Goal: Transaction & Acquisition: Purchase product/service

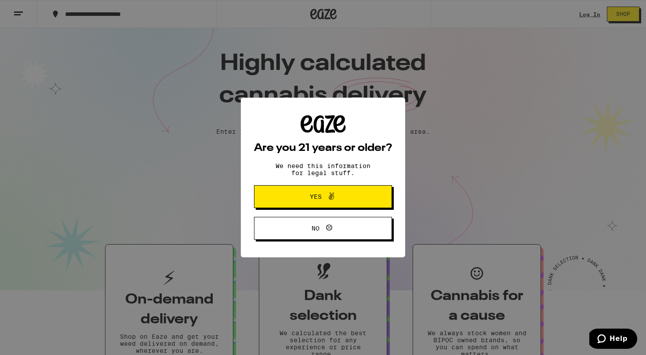
click at [592, 15] on div "Are you 21 years or older? We need this information for legal stuff. Yes No" at bounding box center [323, 177] width 646 height 355
click at [332, 189] on button "Yes" at bounding box center [323, 196] width 138 height 23
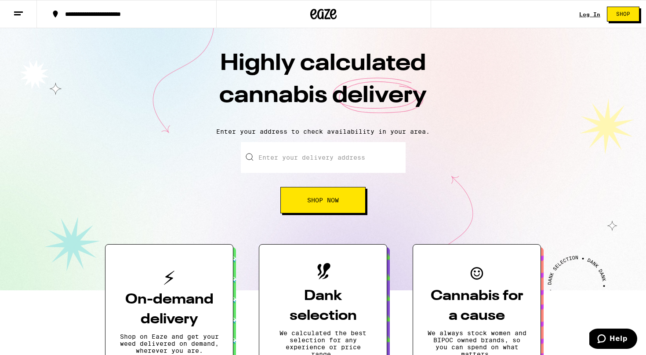
click at [594, 15] on link "Log In" at bounding box center [589, 14] width 21 height 6
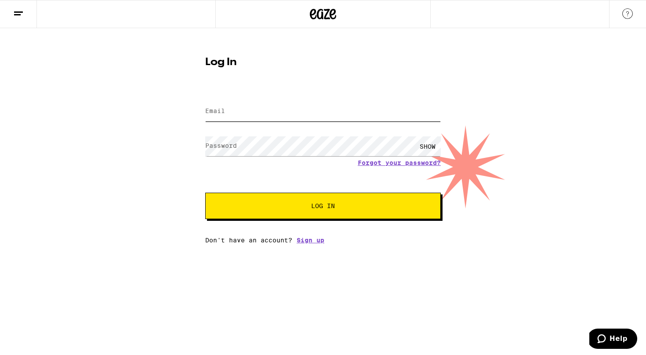
click at [366, 112] on input "Email" at bounding box center [322, 111] width 235 height 20
type input "[EMAIL_ADDRESS][DOMAIN_NAME]"
click at [205, 192] on button "Log In" at bounding box center [322, 205] width 235 height 26
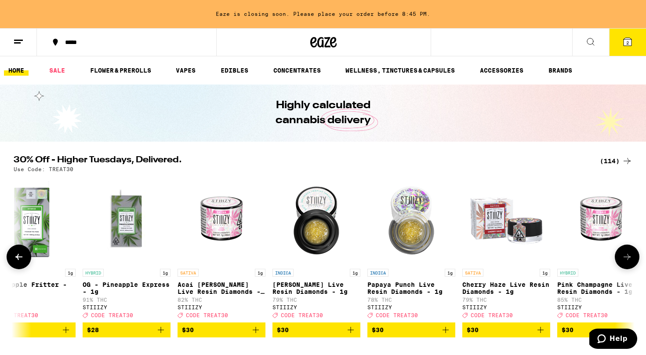
scroll to position [0, 6576]
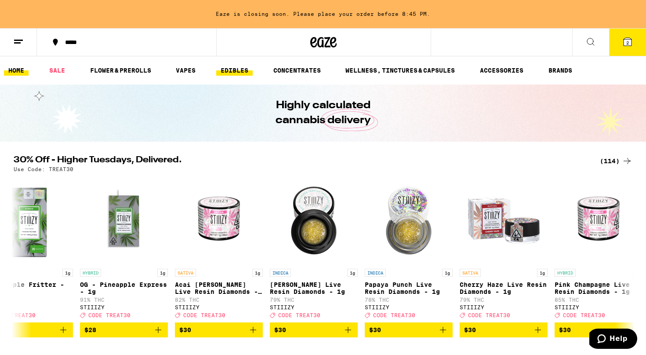
click at [227, 74] on link "EDIBLES" at bounding box center [234, 70] width 36 height 11
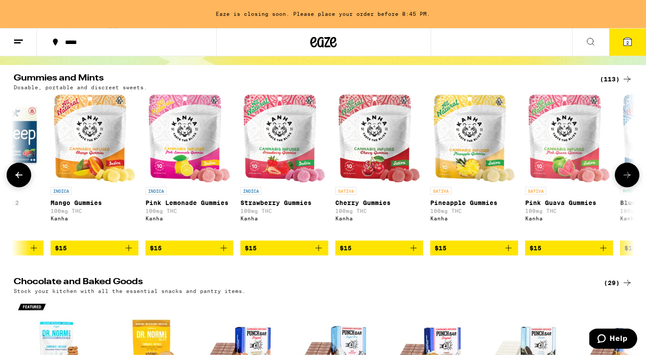
scroll to position [0, 3197]
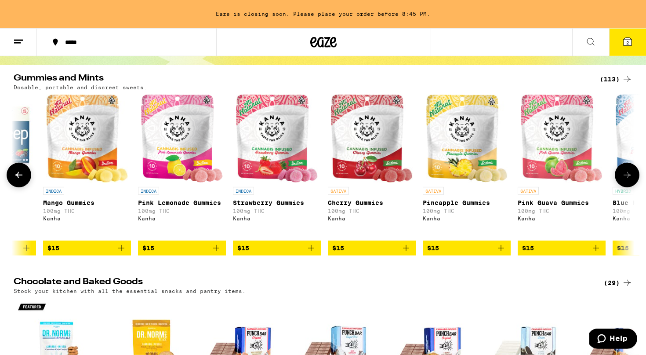
click at [623, 177] on icon at bounding box center [627, 175] width 11 height 11
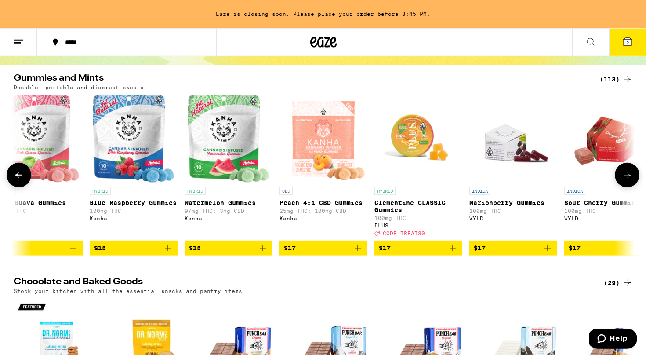
click at [623, 177] on icon at bounding box center [627, 175] width 11 height 11
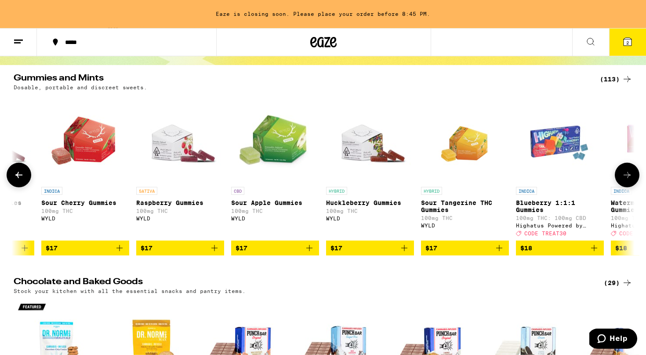
click at [623, 177] on icon at bounding box center [627, 175] width 11 height 11
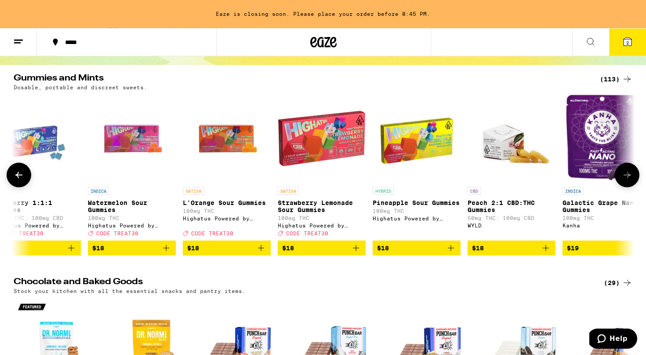
click at [623, 177] on icon at bounding box center [627, 175] width 11 height 11
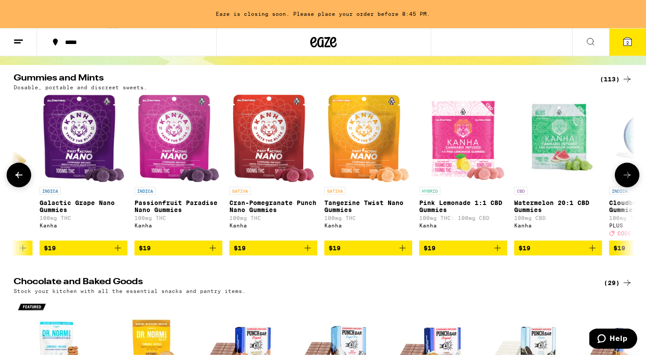
click at [623, 177] on icon at bounding box center [627, 175] width 11 height 11
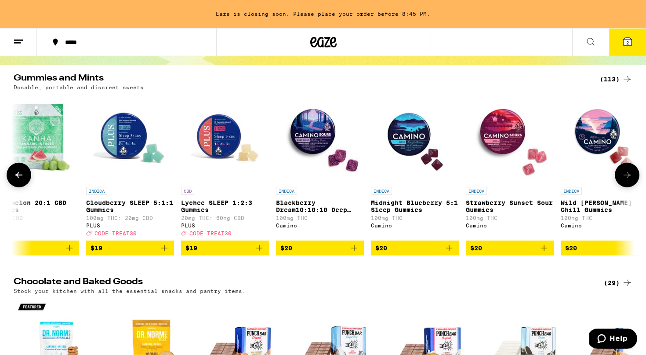
click at [623, 177] on icon at bounding box center [627, 175] width 11 height 11
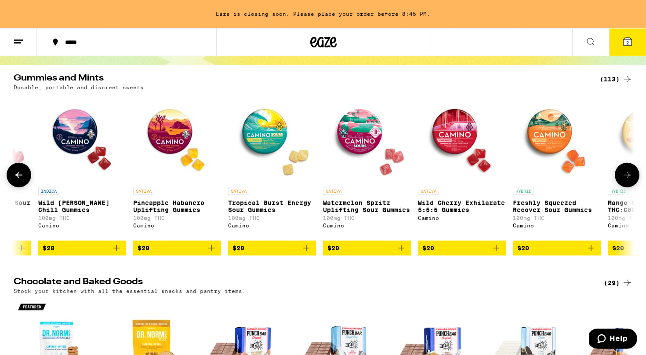
click at [623, 177] on icon at bounding box center [627, 175] width 11 height 11
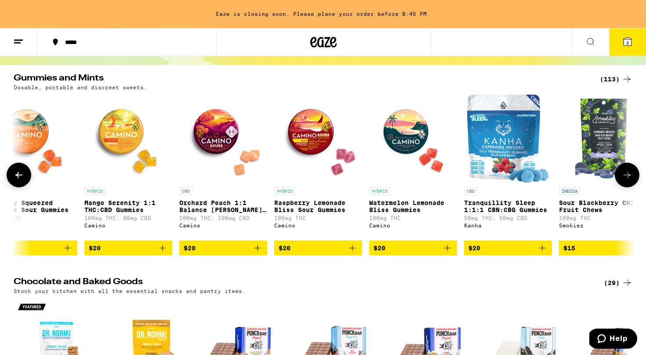
click at [623, 177] on icon at bounding box center [627, 175] width 11 height 11
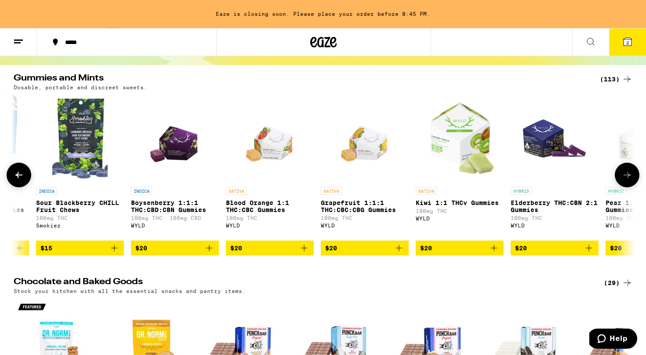
click at [623, 177] on icon at bounding box center [627, 175] width 11 height 11
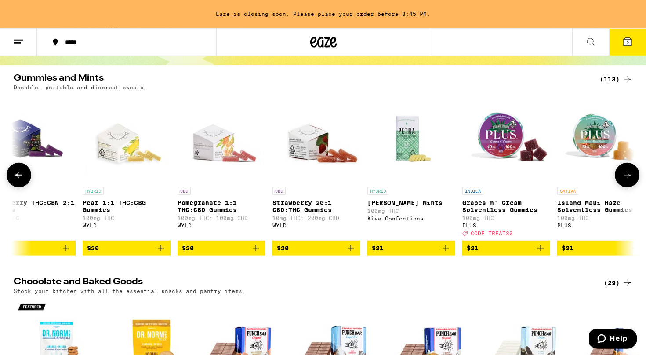
click at [623, 177] on icon at bounding box center [627, 175] width 11 height 11
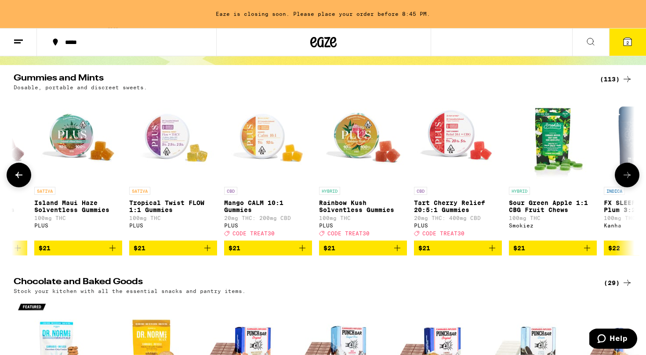
click at [623, 177] on icon at bounding box center [627, 175] width 11 height 11
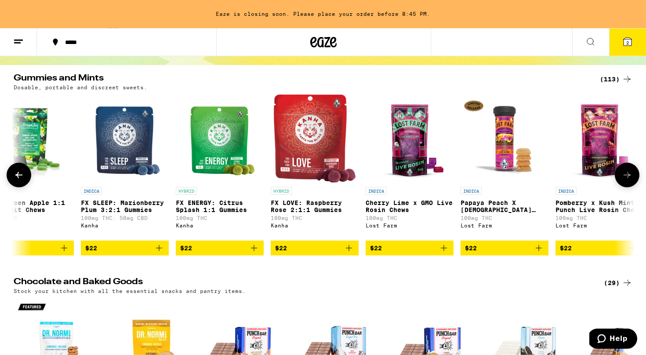
click at [623, 177] on icon at bounding box center [627, 175] width 11 height 11
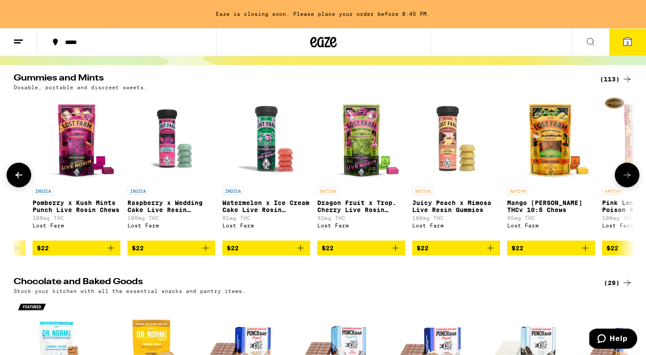
click at [623, 177] on icon at bounding box center [627, 175] width 11 height 11
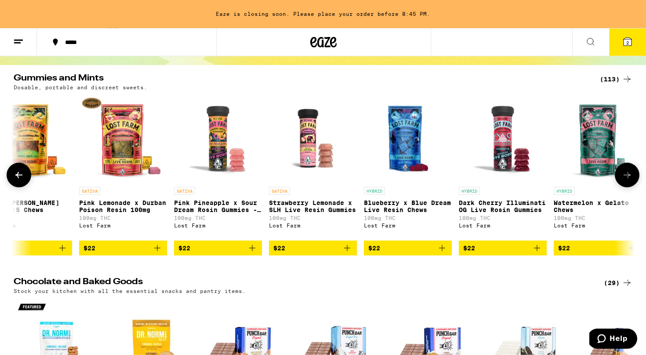
click at [623, 177] on icon at bounding box center [627, 175] width 11 height 11
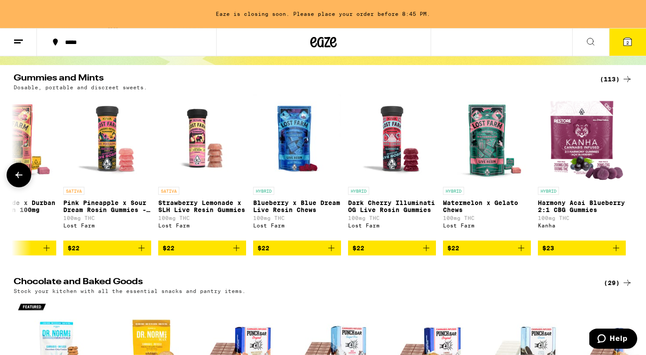
scroll to position [0, 10104]
click at [623, 177] on div at bounding box center [627, 175] width 25 height 25
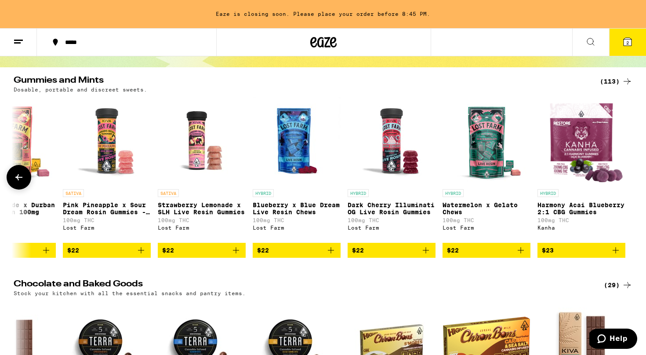
scroll to position [79, 0]
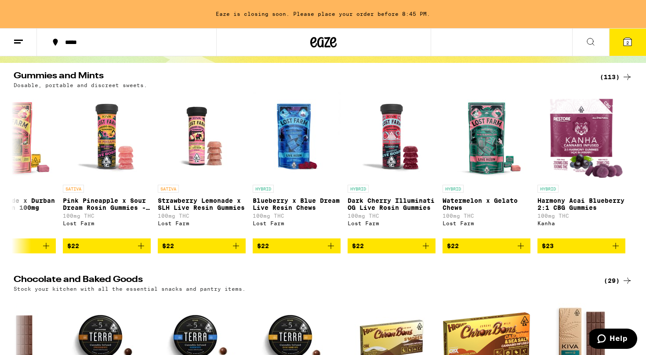
click at [619, 72] on div "(113)" at bounding box center [616, 77] width 33 height 11
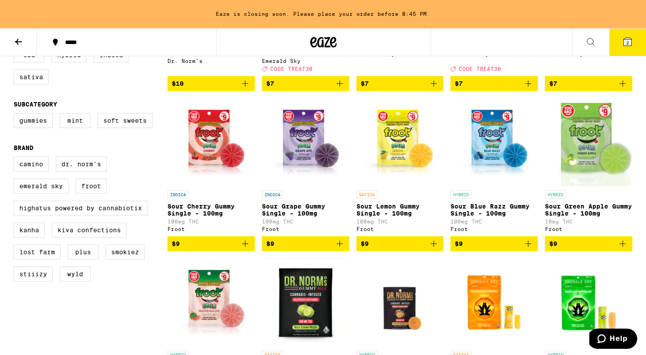
scroll to position [226, 0]
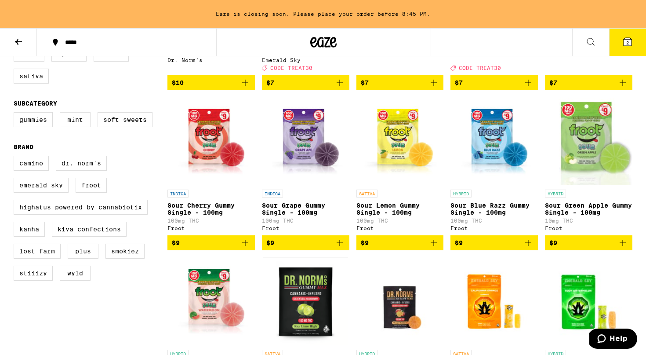
click at [84, 127] on label "Mint" at bounding box center [75, 119] width 31 height 15
click at [16, 114] on input "Mint" at bounding box center [15, 113] width 0 height 0
checkbox input "true"
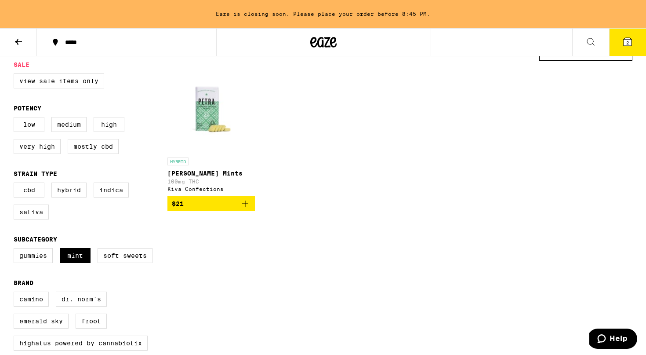
scroll to position [35, 0]
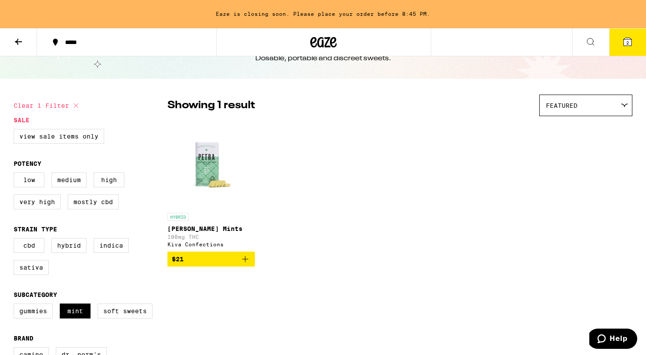
click at [18, 33] on button at bounding box center [18, 43] width 37 height 28
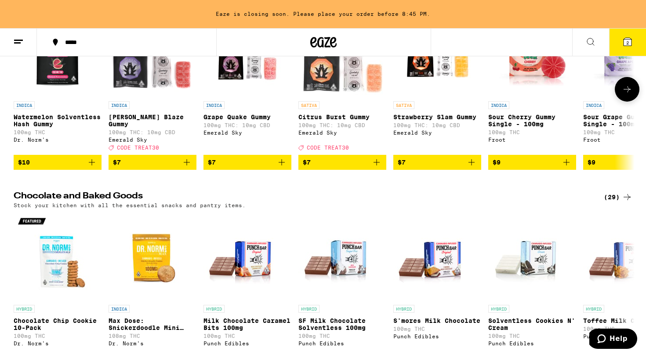
scroll to position [194, 0]
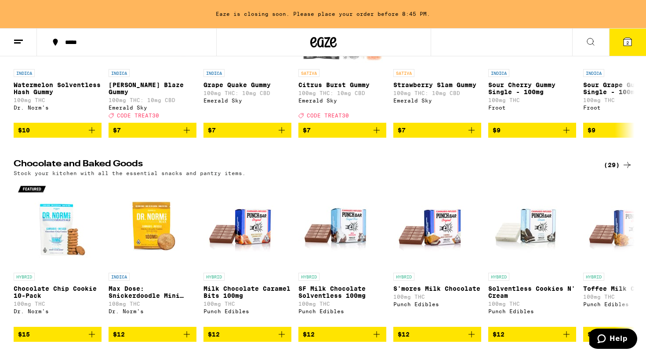
click at [622, 164] on icon at bounding box center [627, 164] width 11 height 11
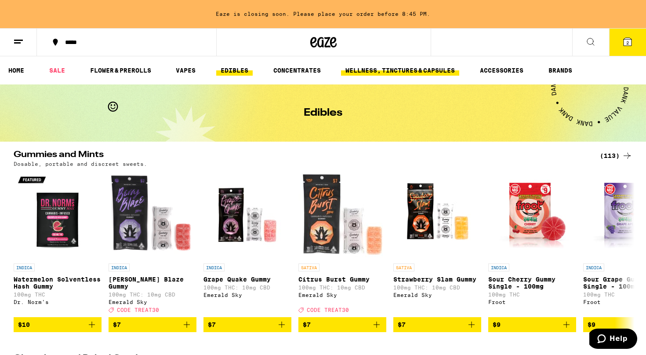
click at [424, 71] on link "WELLNESS, TINCTURES & CAPSULES" at bounding box center [400, 70] width 118 height 11
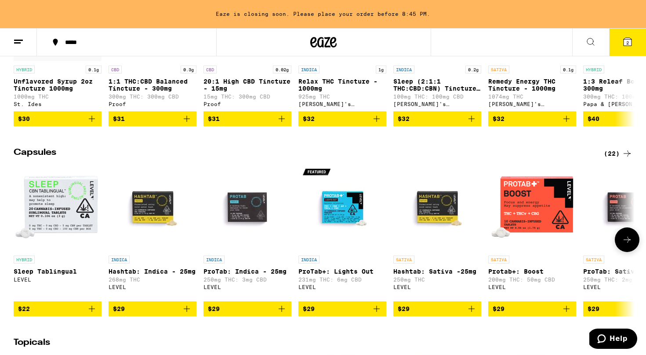
scroll to position [591, 0]
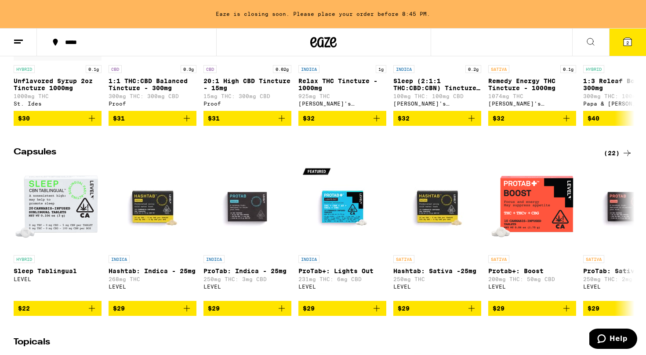
click at [625, 158] on icon at bounding box center [627, 153] width 11 height 11
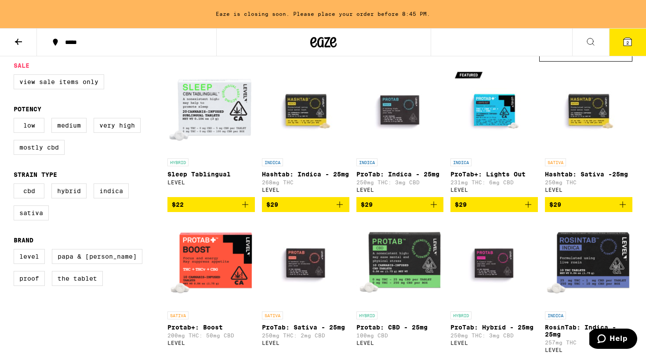
scroll to position [90, 0]
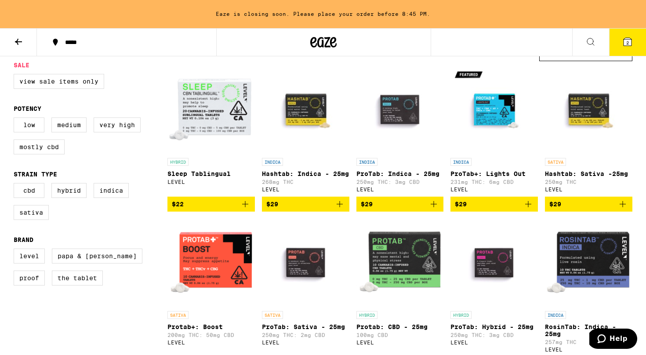
click at [623, 209] on icon "Add to bag" at bounding box center [622, 204] width 11 height 11
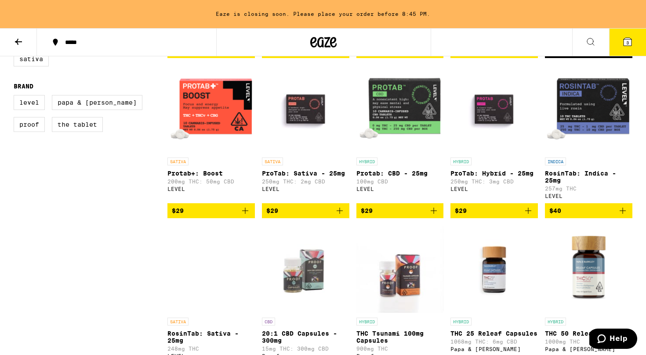
scroll to position [246, 0]
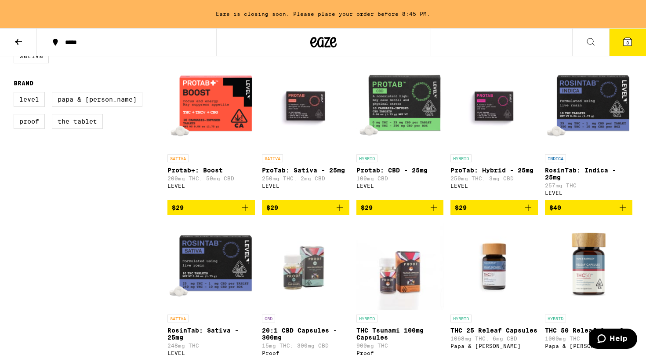
click at [249, 213] on icon "Add to bag" at bounding box center [245, 207] width 11 height 11
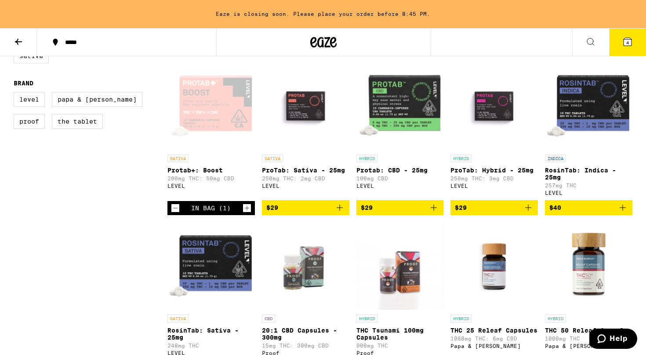
click at [177, 213] on icon "Decrement" at bounding box center [175, 208] width 8 height 11
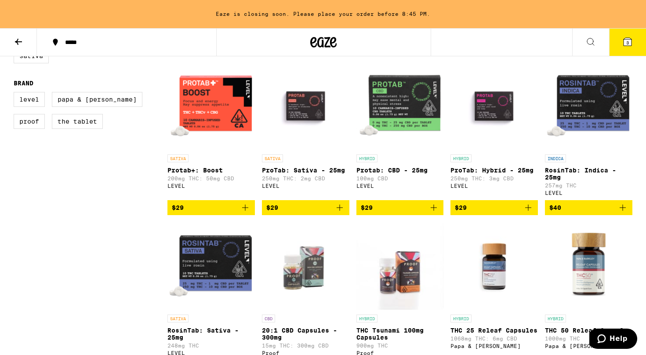
click at [340, 213] on icon "Add to bag" at bounding box center [339, 207] width 11 height 11
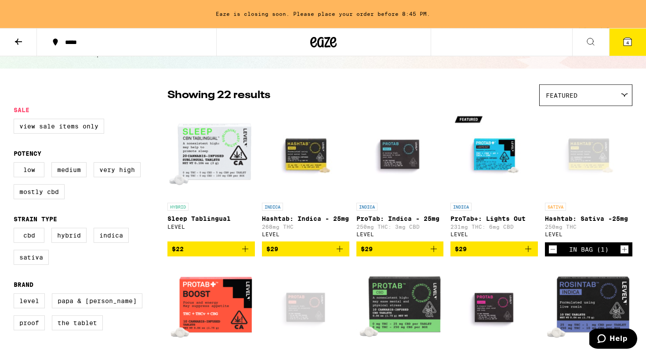
scroll to position [0, 0]
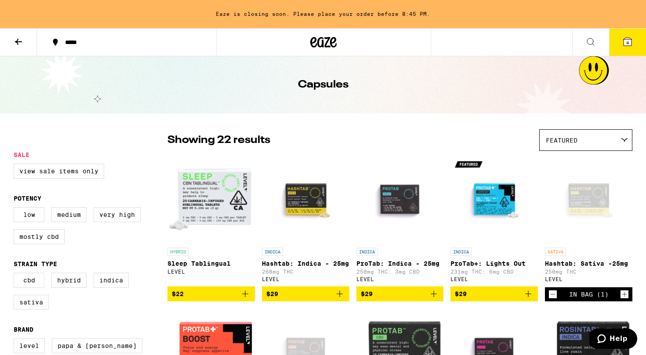
click at [16, 52] on button at bounding box center [18, 43] width 37 height 28
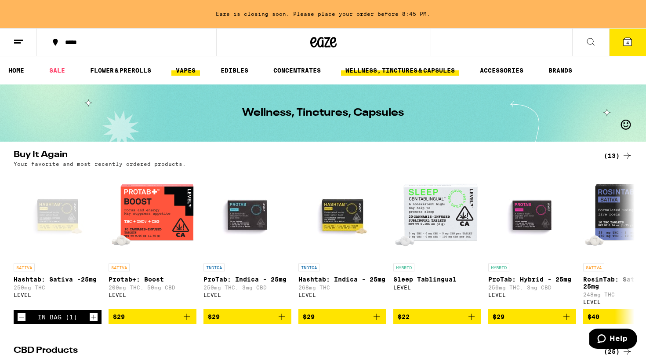
click at [187, 71] on link "VAPES" at bounding box center [185, 70] width 29 height 11
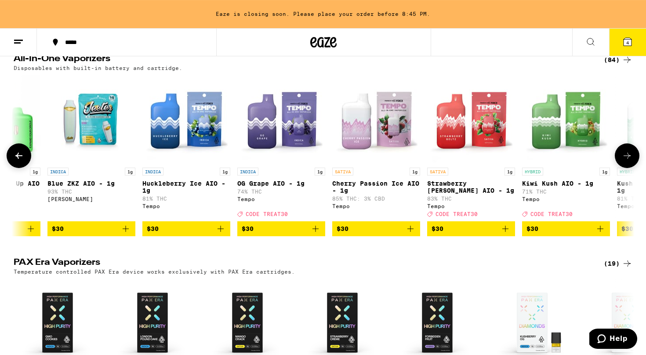
scroll to position [492, 0]
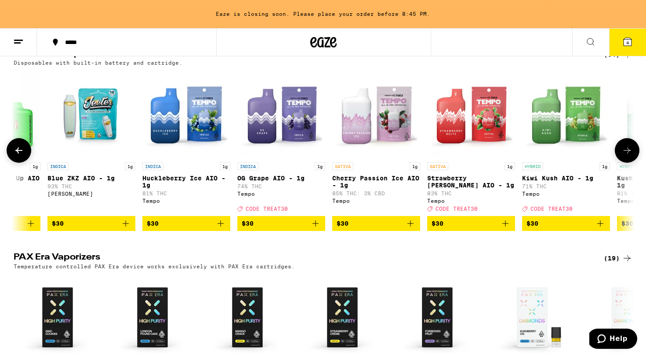
click at [412, 228] on icon "Add to bag" at bounding box center [410, 223] width 11 height 11
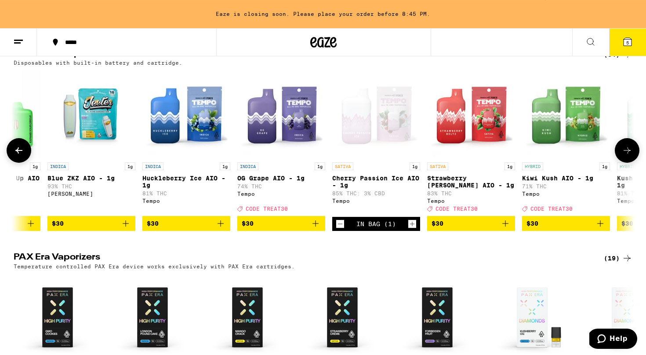
click at [508, 228] on icon "Add to bag" at bounding box center [505, 223] width 11 height 11
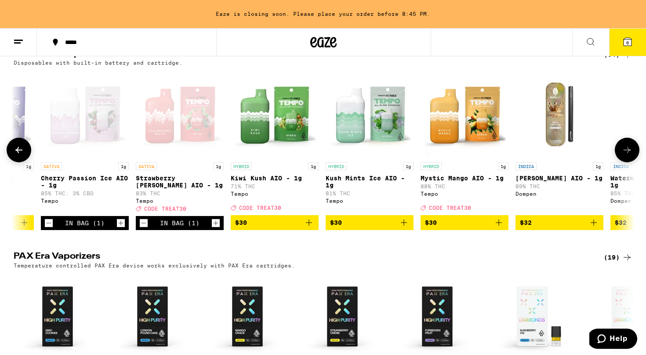
scroll to position [0, 2835]
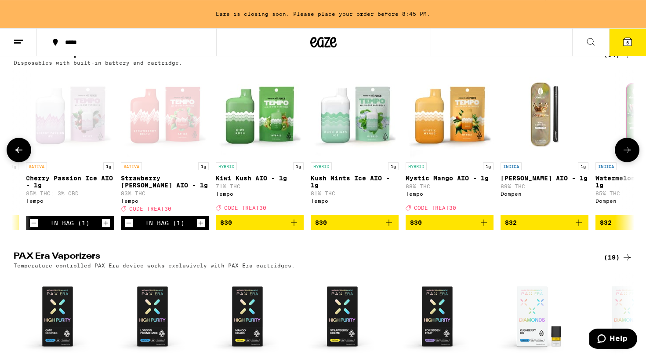
click at [485, 228] on icon "Add to bag" at bounding box center [483, 222] width 11 height 11
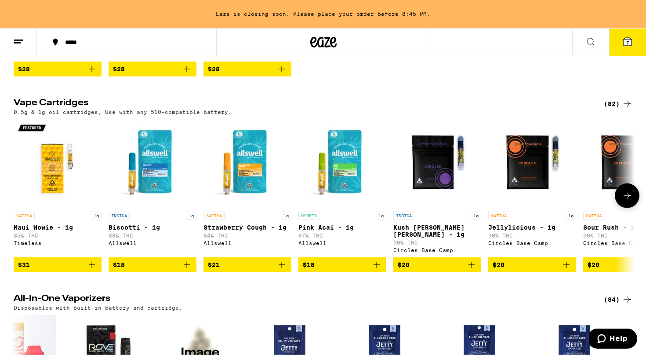
scroll to position [0, 0]
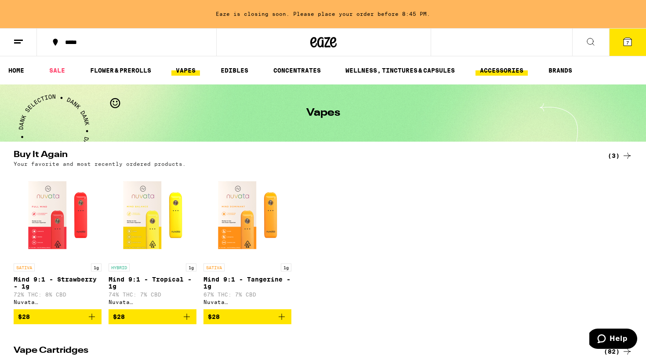
click at [513, 75] on link "ACCESSORIES" at bounding box center [501, 70] width 52 height 11
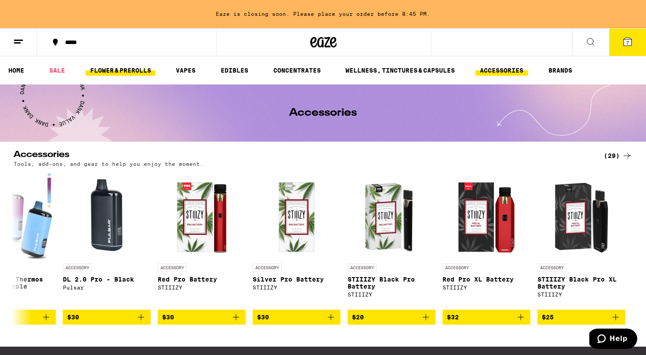
click at [102, 75] on link "FLOWER & PREROLLS" at bounding box center [121, 70] width 70 height 11
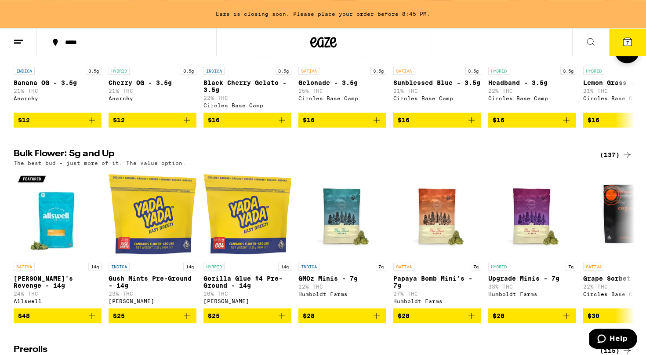
scroll to position [203, 0]
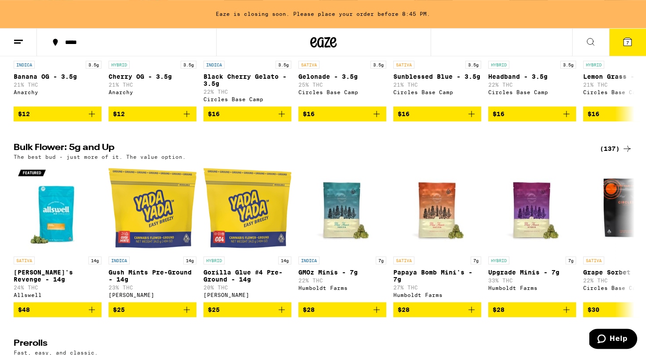
click at [614, 154] on div "(137)" at bounding box center [616, 148] width 33 height 11
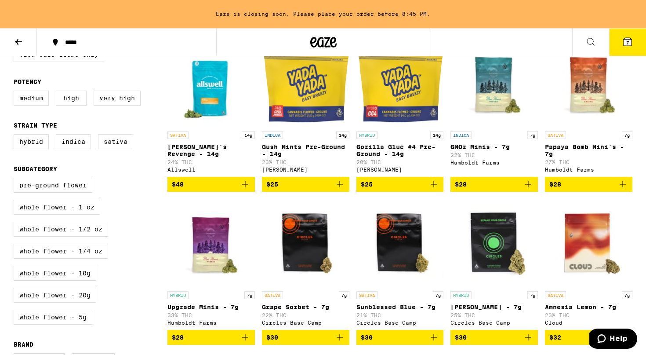
scroll to position [127, 0]
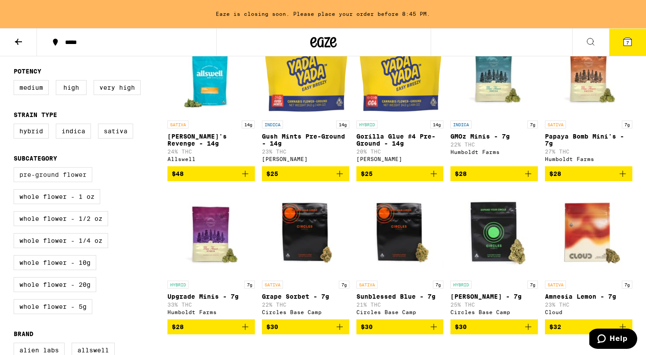
click at [65, 182] on label "Pre-ground Flower" at bounding box center [53, 174] width 79 height 15
click at [16, 169] on input "Pre-ground Flower" at bounding box center [15, 168] width 0 height 0
checkbox input "true"
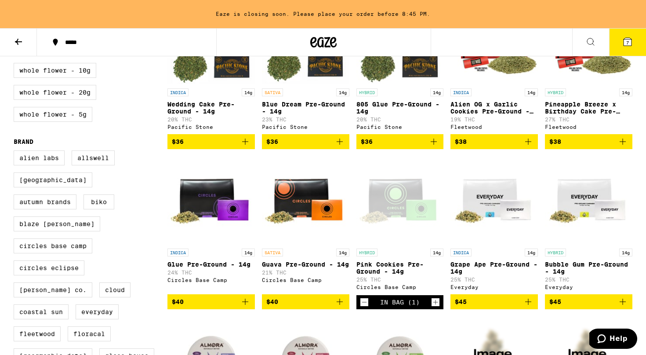
scroll to position [327, 0]
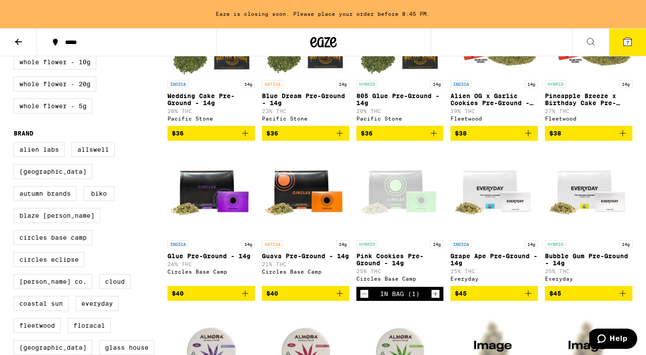
click at [364, 299] on icon "Decrement" at bounding box center [364, 293] width 8 height 11
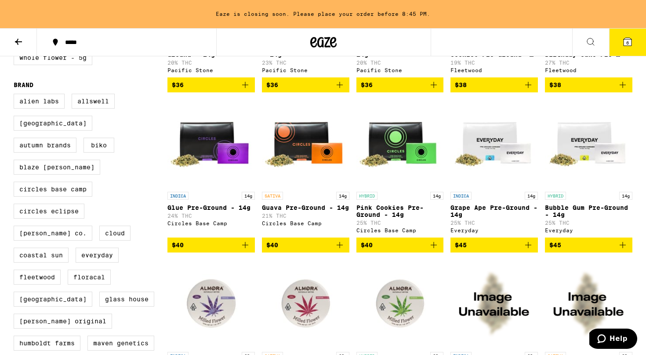
scroll to position [368, 0]
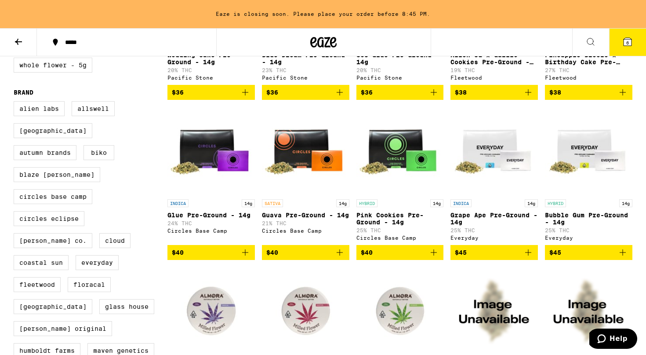
click at [340, 257] on icon "Add to bag" at bounding box center [339, 252] width 11 height 11
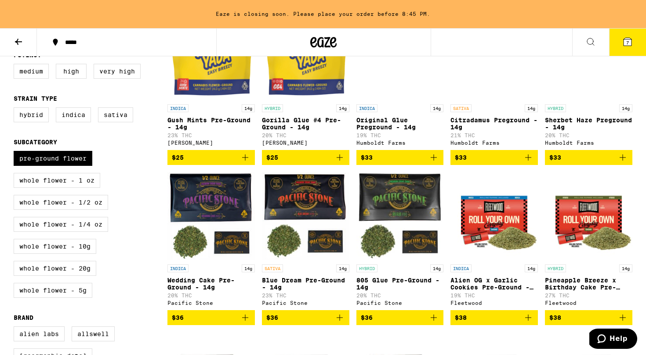
scroll to position [148, 0]
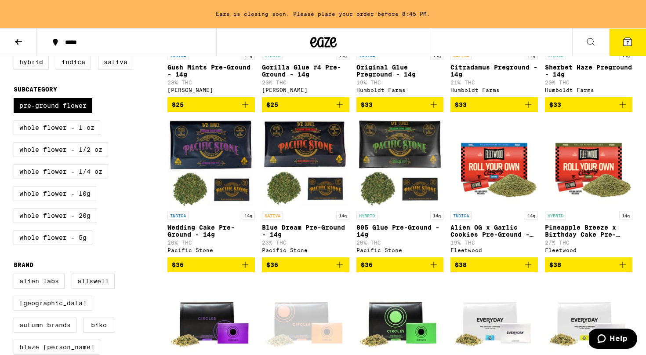
click at [340, 268] on icon "Add to bag" at bounding box center [340, 264] width 6 height 6
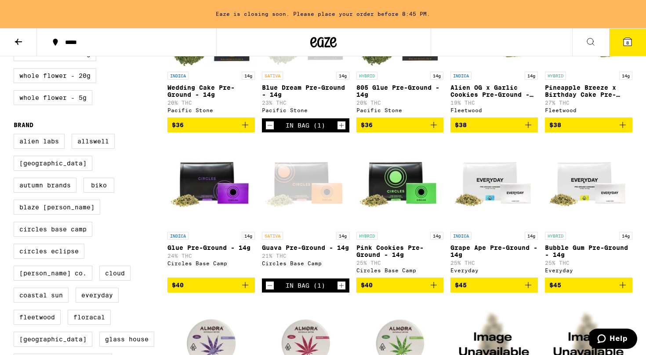
scroll to position [337, 0]
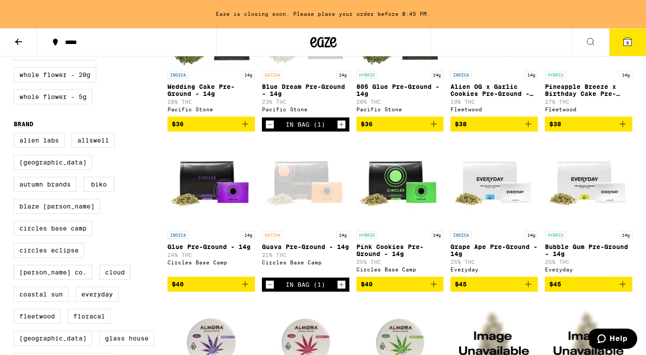
click at [271, 290] on icon "Decrement" at bounding box center [270, 284] width 8 height 11
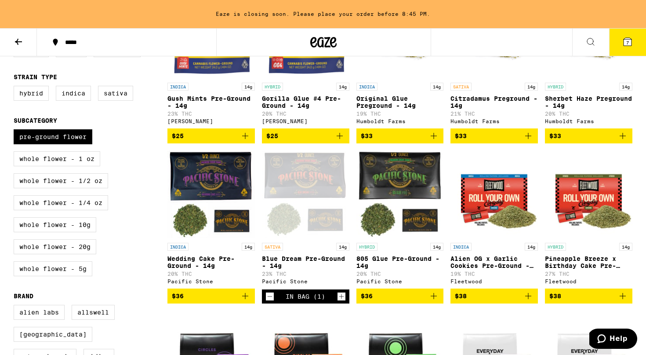
scroll to position [0, 0]
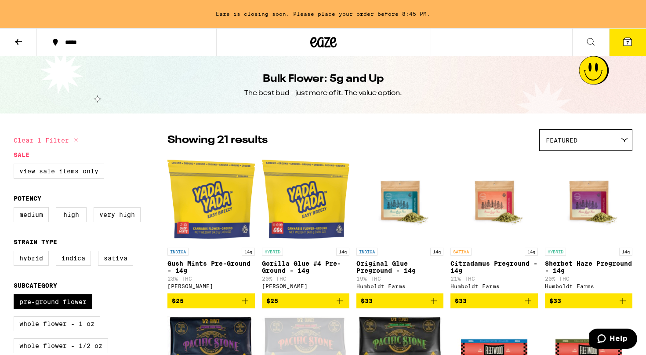
click at [19, 44] on icon at bounding box center [18, 41] width 11 height 11
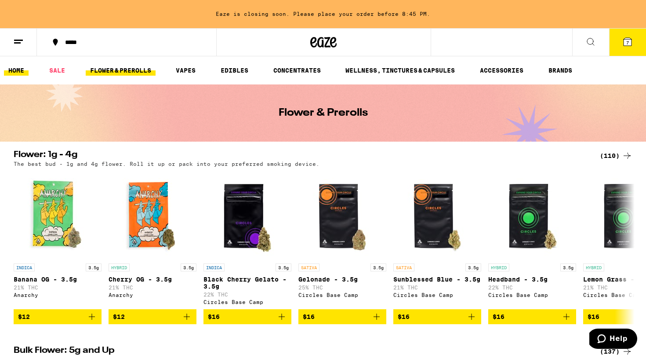
click at [20, 69] on link "HOME" at bounding box center [16, 70] width 25 height 11
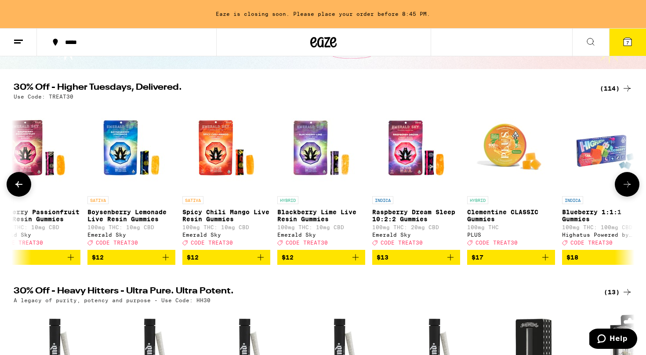
scroll to position [0, 2144]
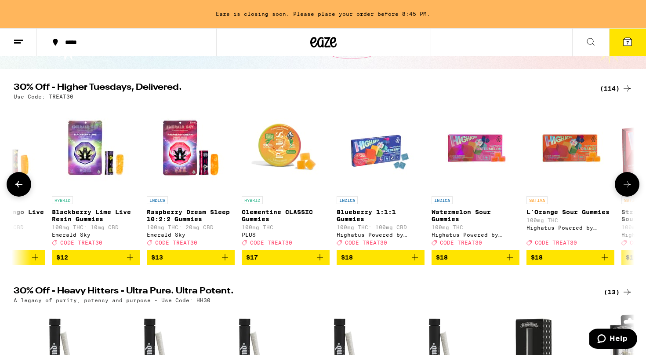
click at [322, 262] on icon "Add to bag" at bounding box center [320, 257] width 11 height 11
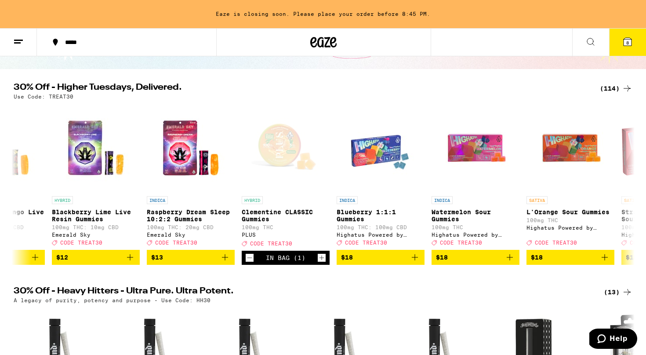
click at [633, 48] on button "8" at bounding box center [627, 42] width 37 height 27
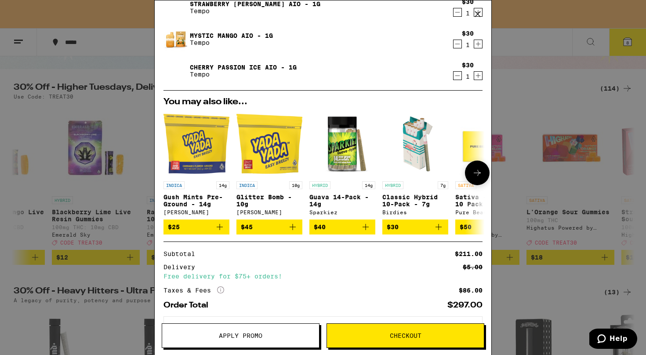
scroll to position [264, 0]
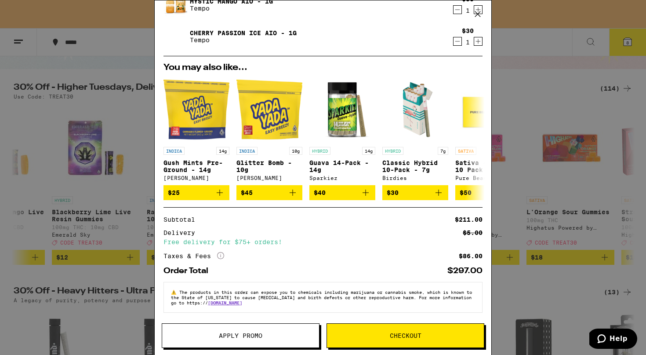
click at [247, 330] on button "Apply Promo" at bounding box center [241, 335] width 158 height 25
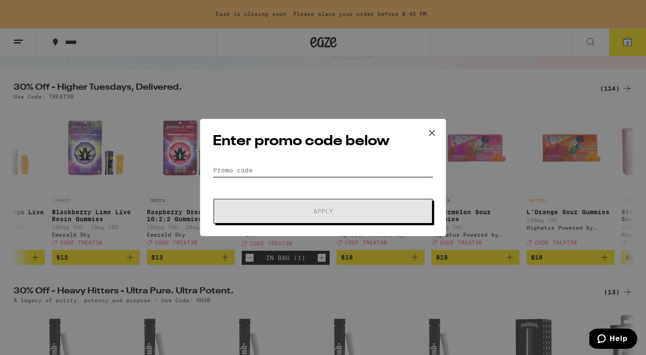
click at [271, 167] on input "Promo Code" at bounding box center [323, 169] width 221 height 13
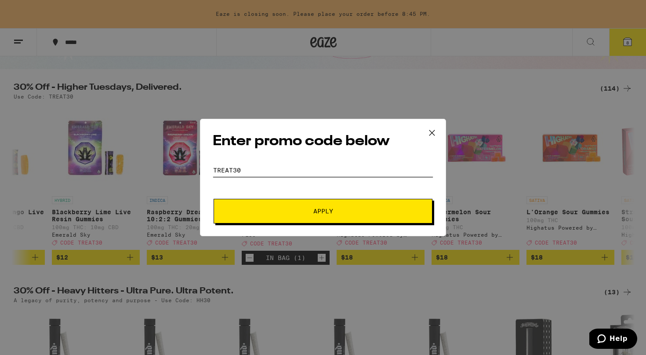
type input "TREAT30"
click at [214, 199] on button "Apply" at bounding box center [323, 211] width 219 height 25
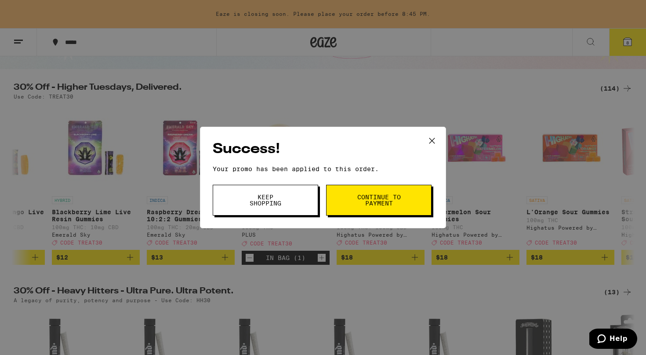
click at [370, 198] on span "Continue to payment" at bounding box center [378, 200] width 45 height 12
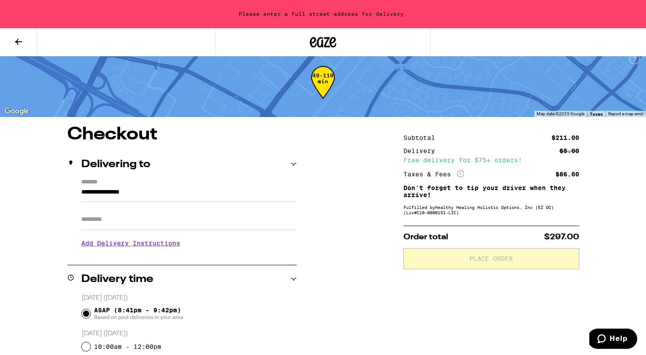
scroll to position [10, 0]
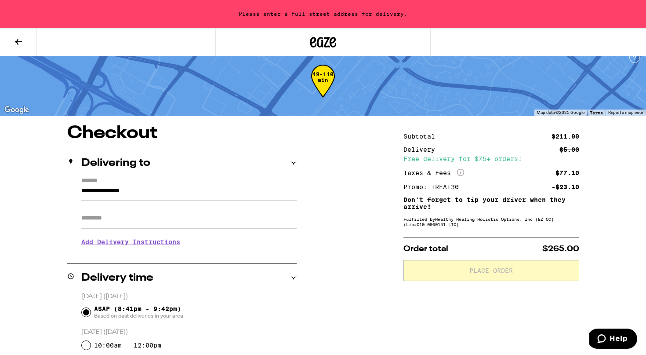
click at [152, 194] on input "**********" at bounding box center [188, 192] width 215 height 15
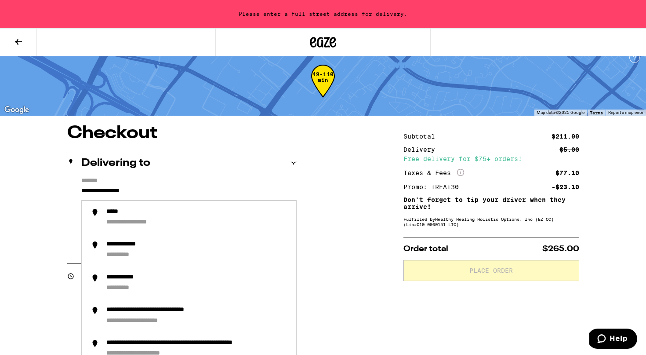
click at [83, 191] on input "**********" at bounding box center [188, 192] width 215 height 15
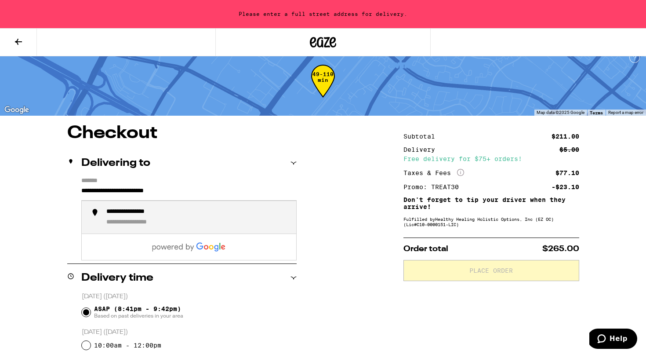
click at [121, 226] on div "**********" at bounding box center [142, 222] width 72 height 8
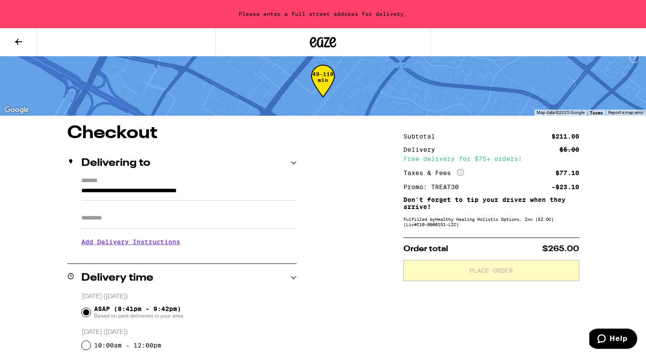
type input "**********"
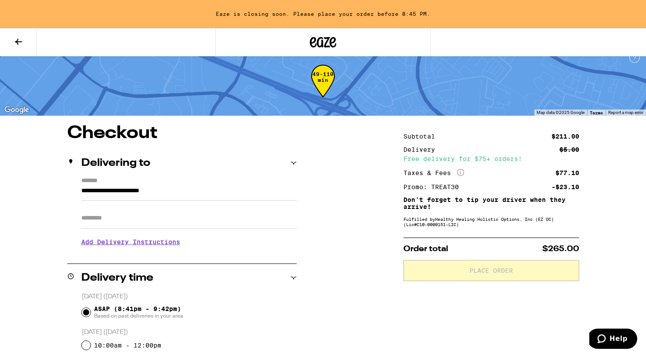
click at [221, 283] on div "Delivery time" at bounding box center [181, 278] width 229 height 28
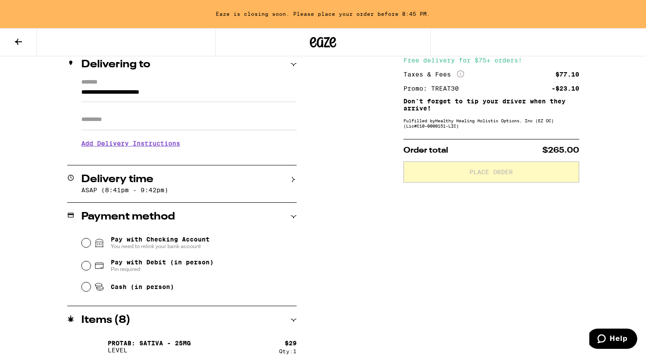
scroll to position [158, 0]
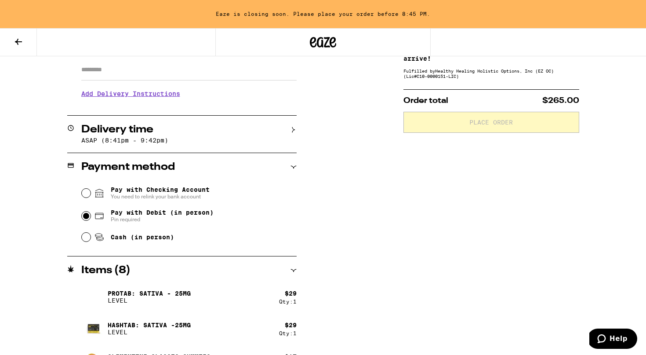
click at [84, 220] on input "Pay with Debit (in person) Pin required" at bounding box center [86, 215] width 9 height 9
radio input "true"
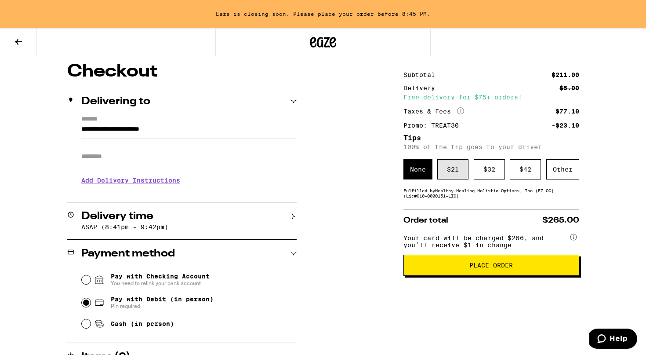
scroll to position [71, 0]
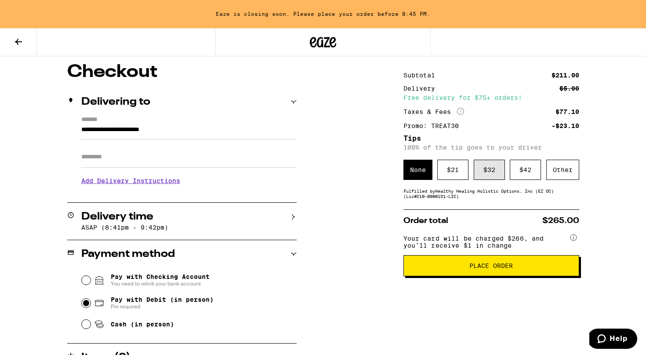
click at [482, 177] on div "$ 32" at bounding box center [489, 169] width 31 height 20
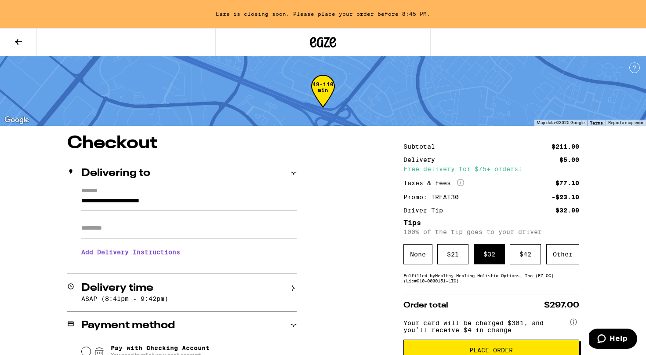
scroll to position [123, 0]
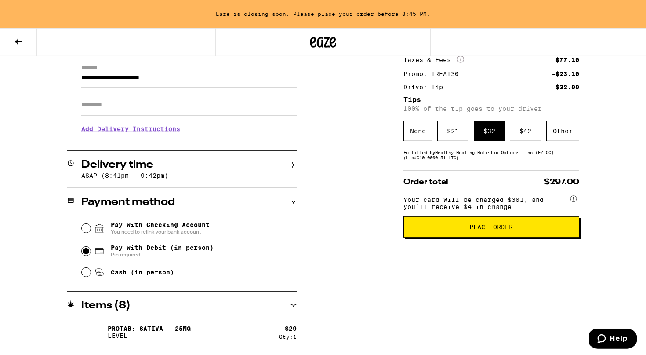
click at [478, 230] on span "Place Order" at bounding box center [490, 227] width 43 height 6
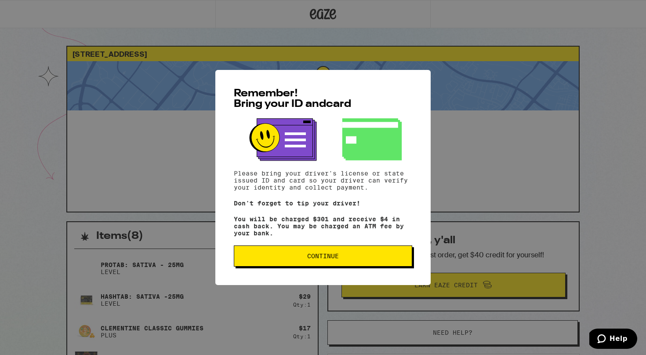
click at [348, 263] on button "Continue" at bounding box center [323, 255] width 178 height 21
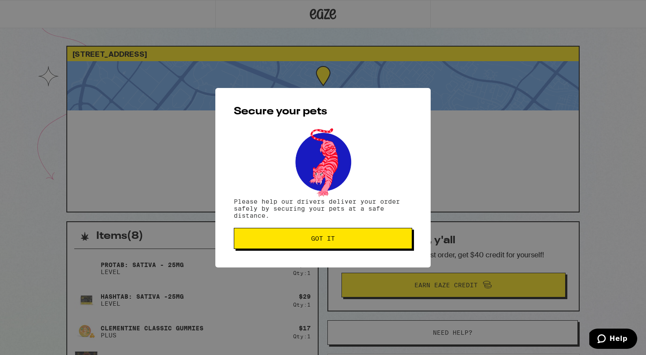
click at [335, 244] on button "Got it" at bounding box center [323, 238] width 178 height 21
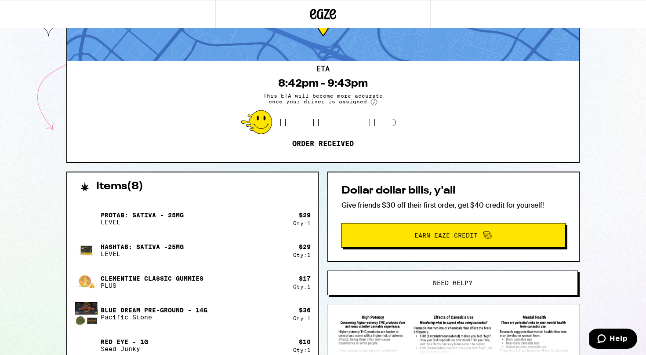
scroll to position [51, 0]
